Goal: Book appointment/travel/reservation

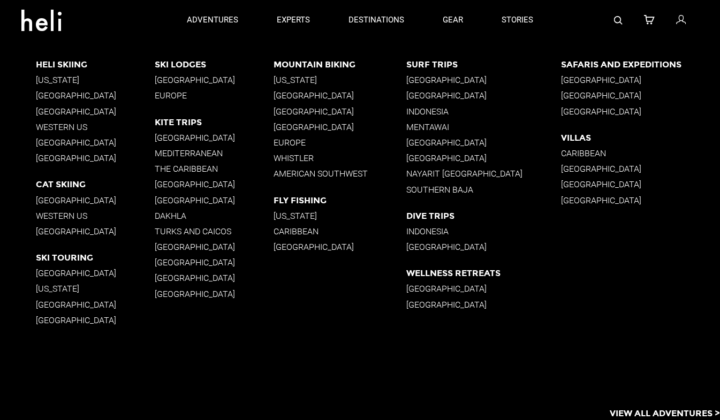
click at [41, 275] on p "[GEOGRAPHIC_DATA]" at bounding box center [95, 273] width 119 height 10
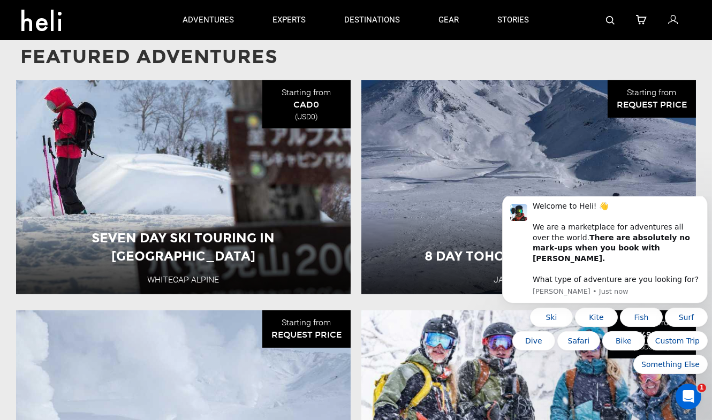
scroll to position [955, 0]
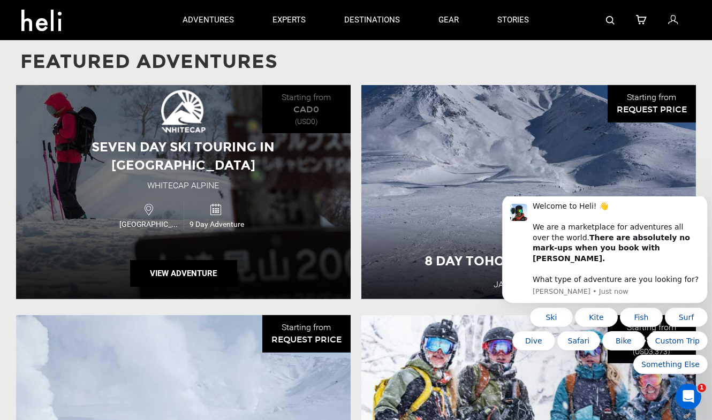
click at [197, 214] on div "Seven Day Ski Touring in [GEOGRAPHIC_DATA] Whitecap Alpine [GEOGRAPHIC_DATA] 9 …" at bounding box center [183, 192] width 335 height 214
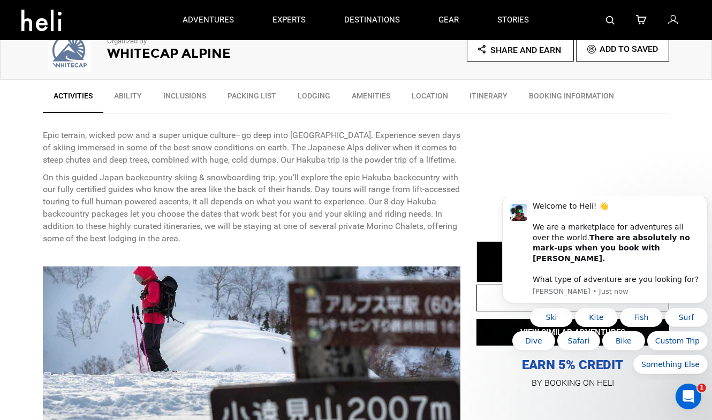
scroll to position [337, 0]
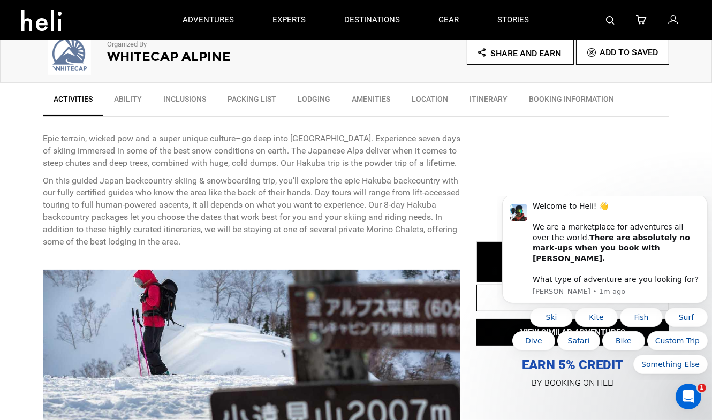
click at [375, 97] on link "Amenities" at bounding box center [371, 101] width 60 height 27
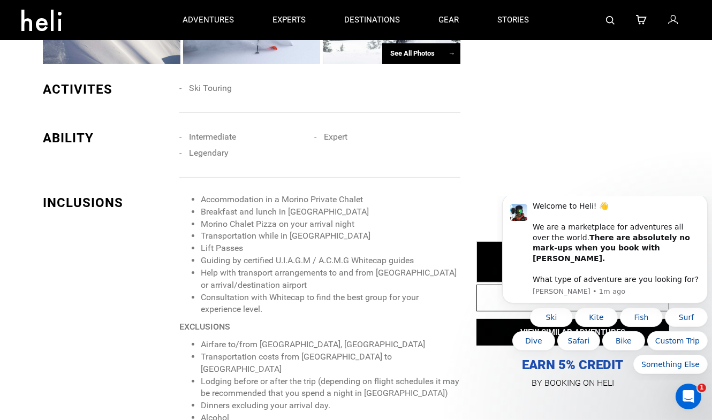
scroll to position [788, 0]
